Goal: Information Seeking & Learning: Learn about a topic

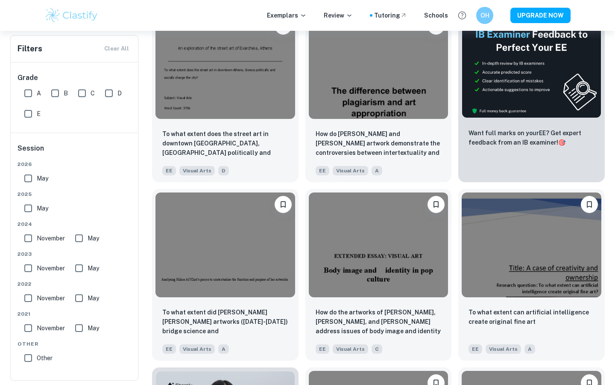
scroll to position [260, 0]
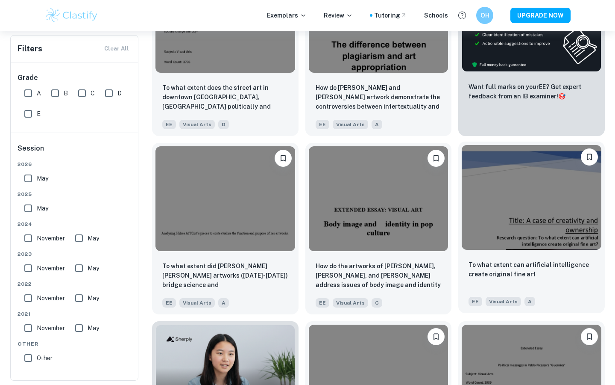
click at [535, 206] on img at bounding box center [532, 197] width 140 height 105
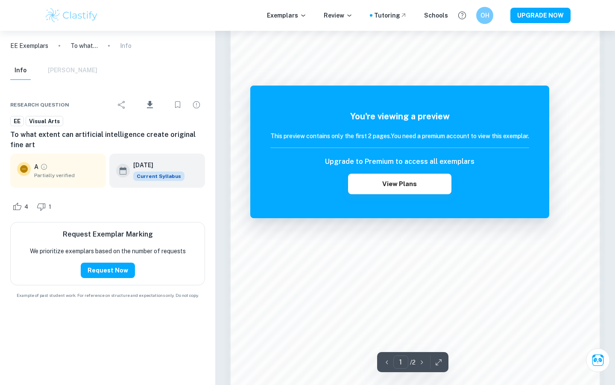
scroll to position [762, 0]
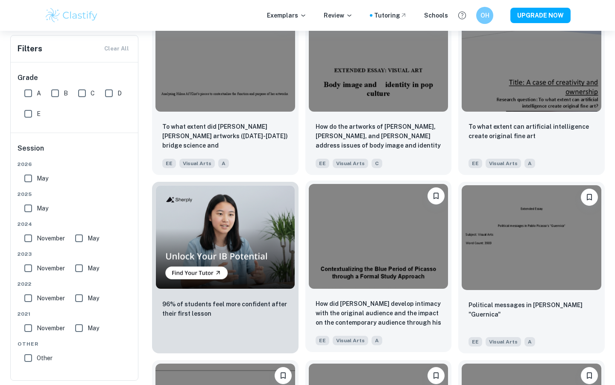
scroll to position [401, 0]
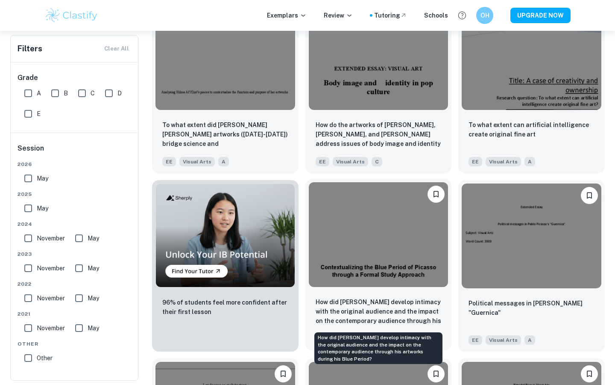
click at [397, 300] on p "How did [PERSON_NAME] develop intimacy with the original audience and the impac…" at bounding box center [379, 311] width 126 height 29
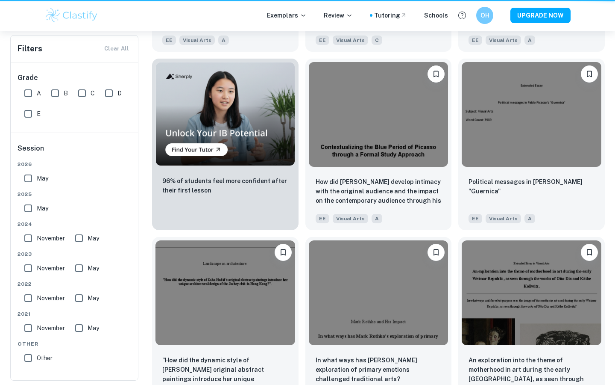
scroll to position [401, 0]
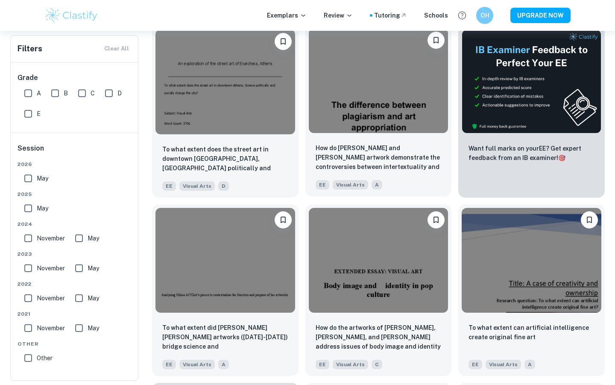
scroll to position [199, 0]
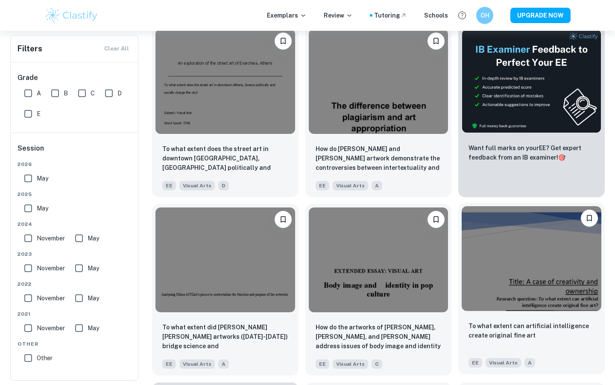
click at [507, 293] on img at bounding box center [532, 258] width 140 height 105
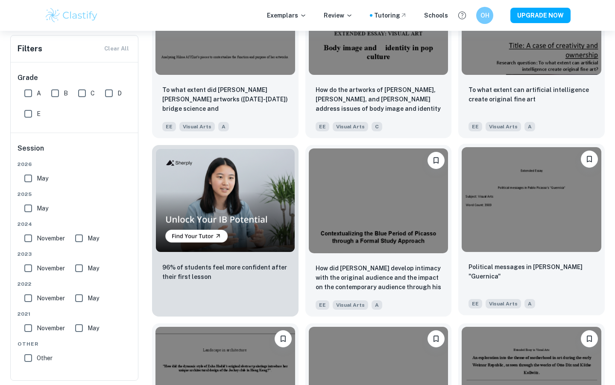
scroll to position [437, 0]
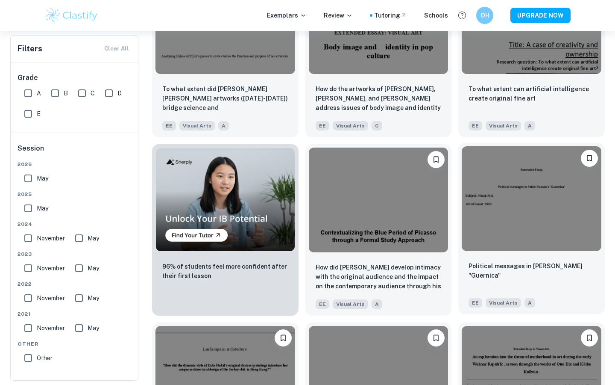
click at [504, 259] on div "Political messages in [PERSON_NAME] "Guernica" EE Visual Arts A" at bounding box center [532, 284] width 147 height 60
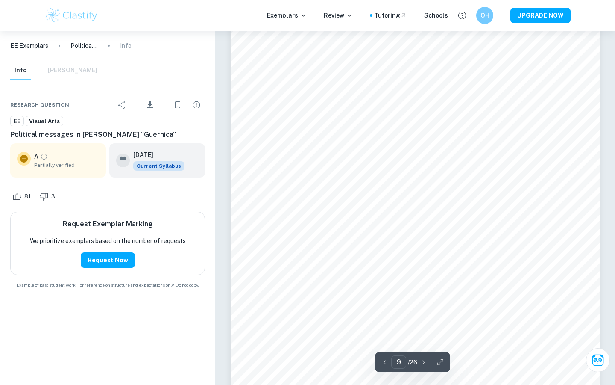
scroll to position [4656, 0]
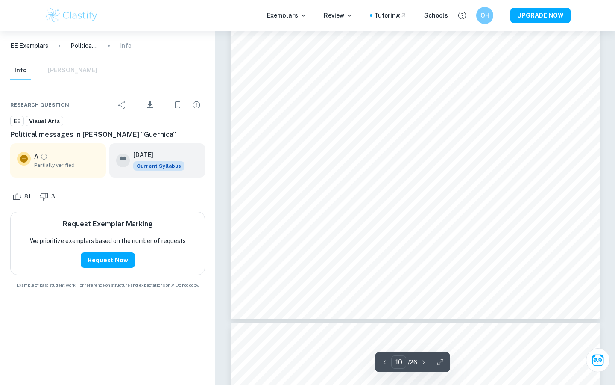
type input "11"
